Goal: Task Accomplishment & Management: Manage account settings

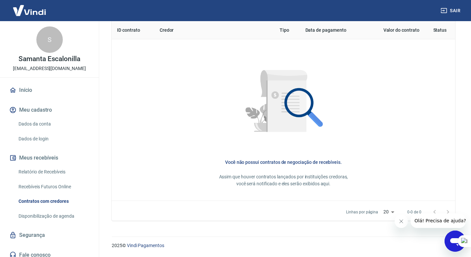
click at [42, 123] on link "Dados da conta" at bounding box center [53, 124] width 75 height 14
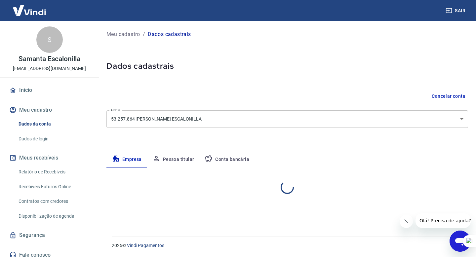
select select "PR"
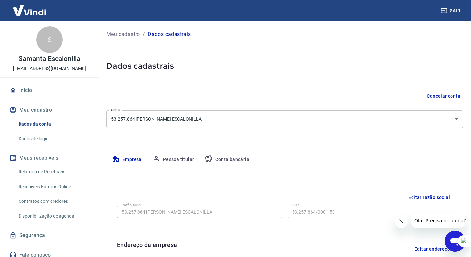
click at [45, 204] on link "Contratos com credores" at bounding box center [53, 202] width 75 height 14
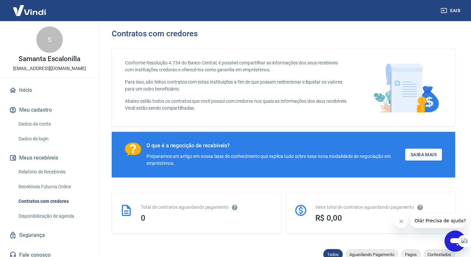
scroll to position [85, 0]
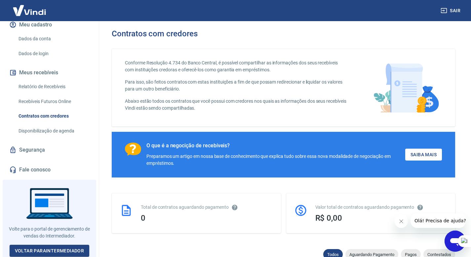
click at [48, 101] on link "Recebíveis Futuros Online" at bounding box center [53, 102] width 75 height 14
